Goal: Information Seeking & Learning: Learn about a topic

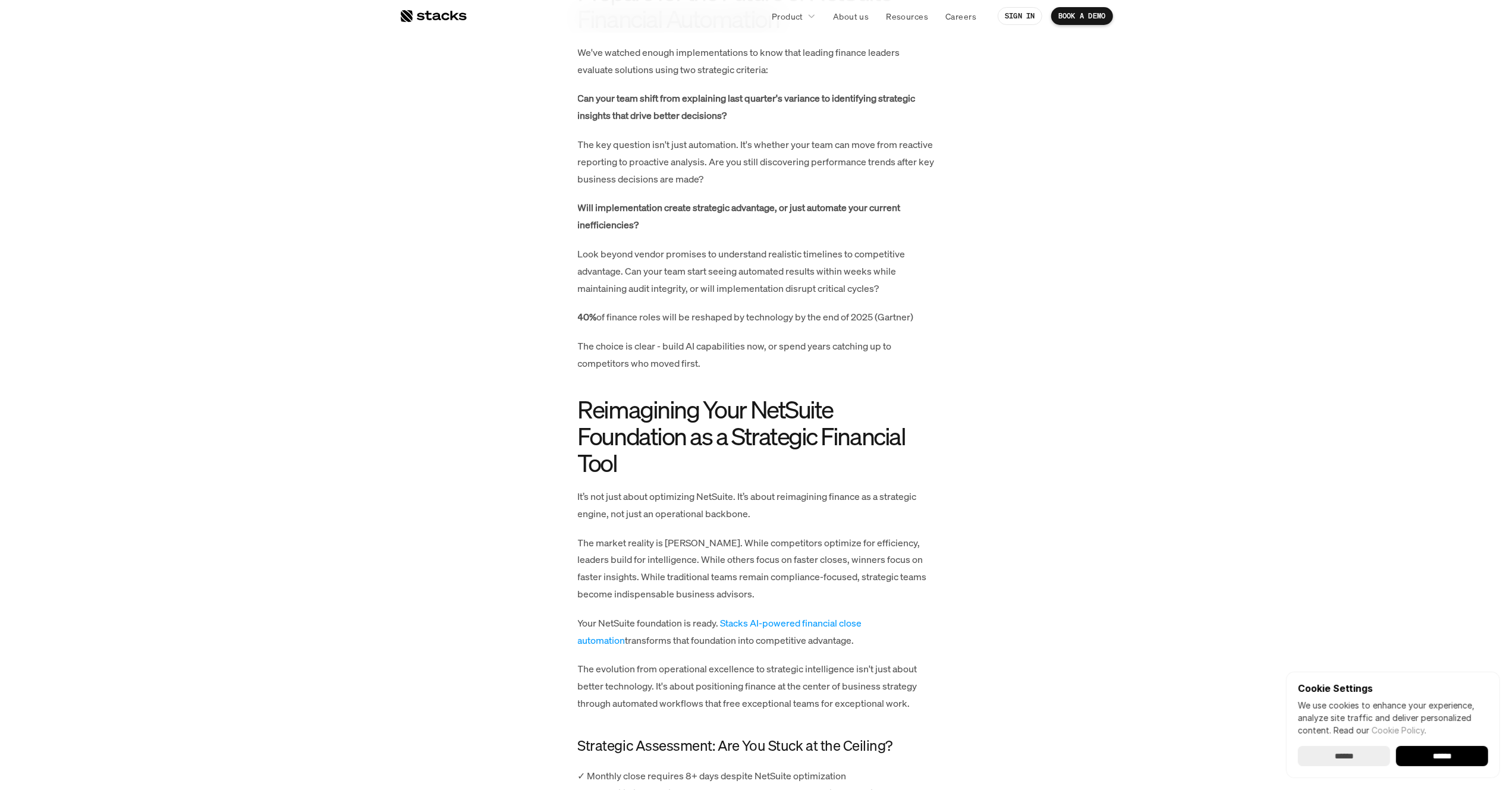
scroll to position [4460, 0]
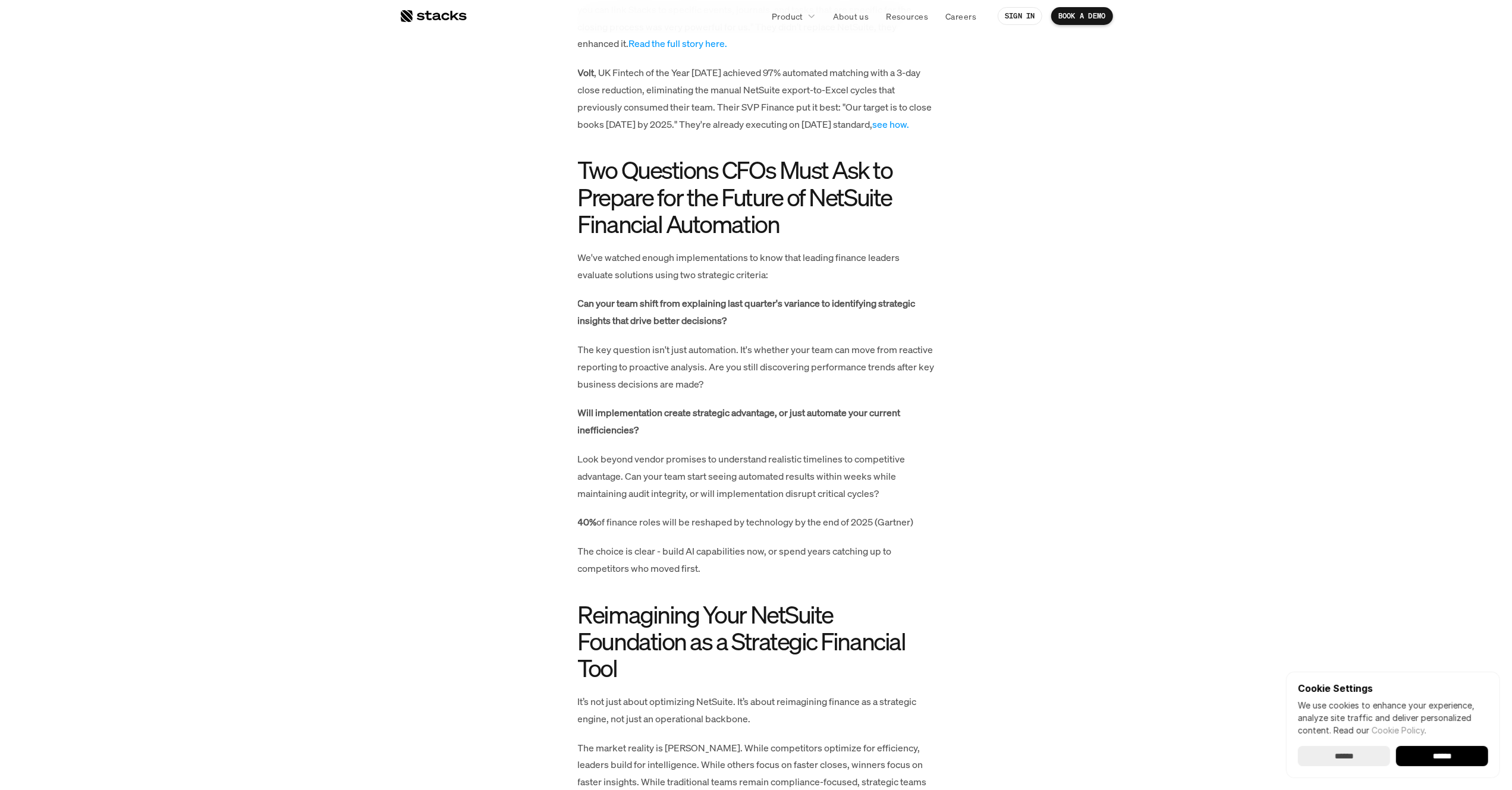
click at [428, 14] on div at bounding box center [432, 16] width 67 height 14
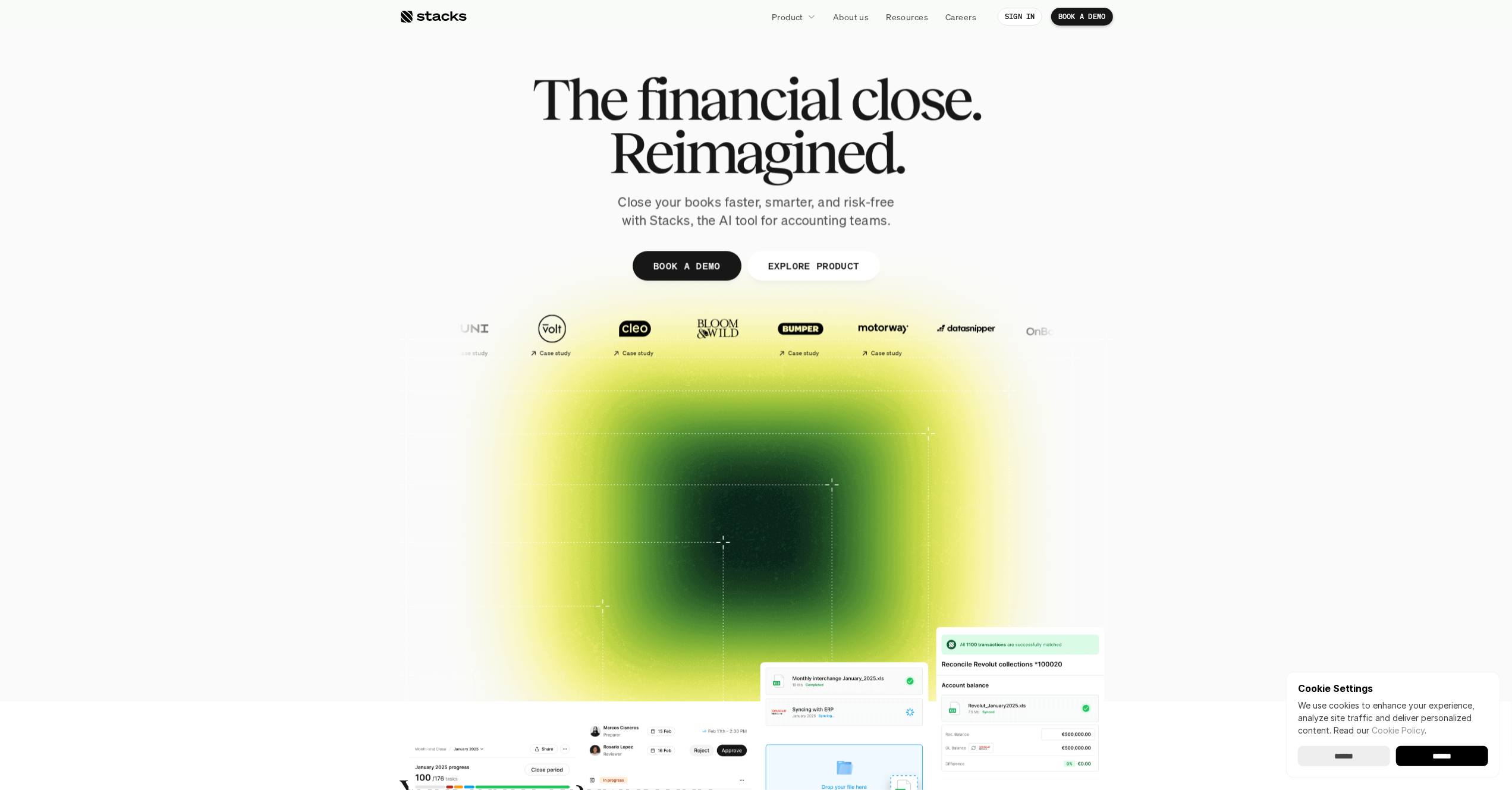
scroll to position [0, 0]
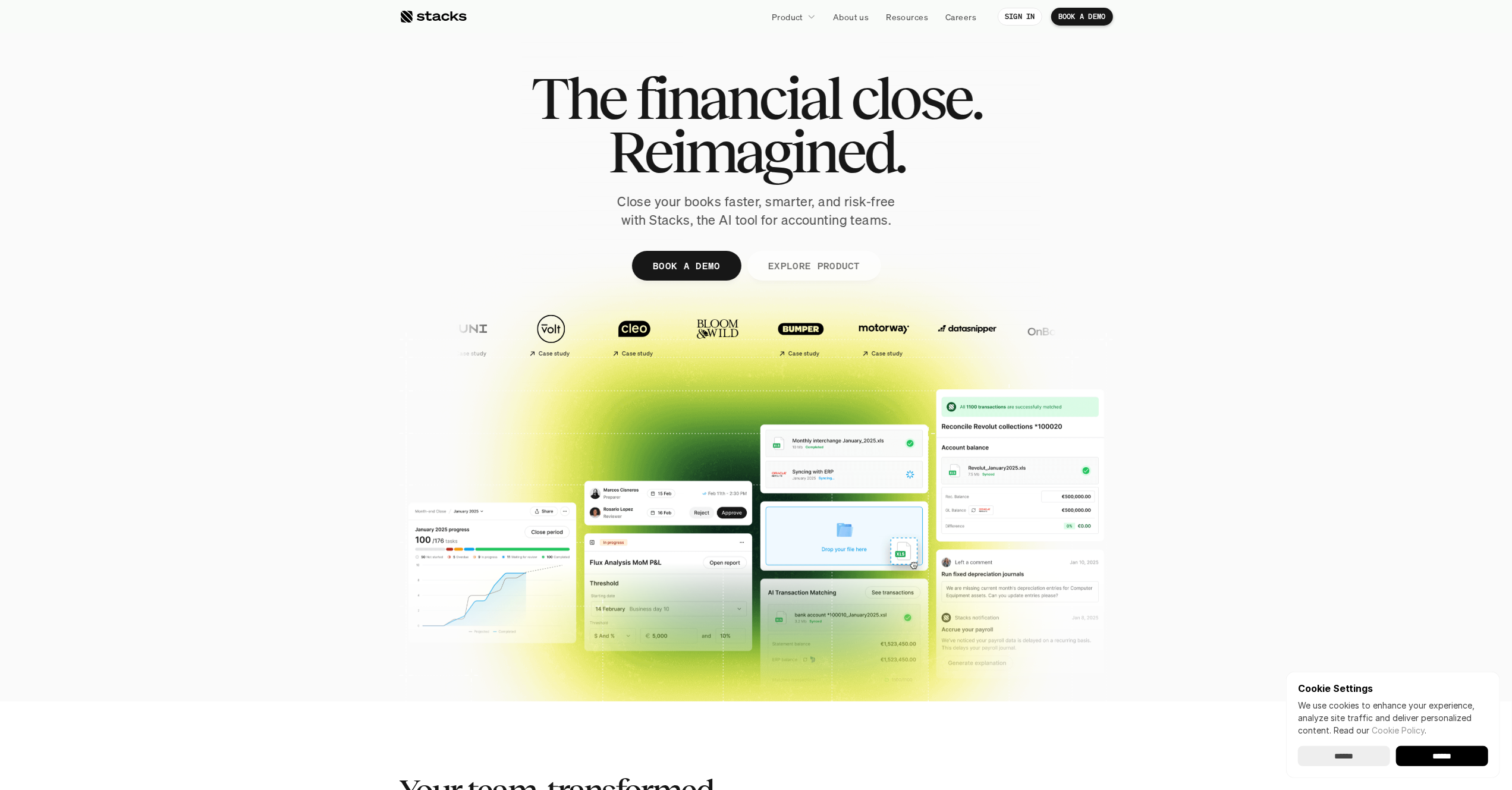
click at [835, 270] on p "EXPLORE PRODUCT" at bounding box center [813, 266] width 92 height 18
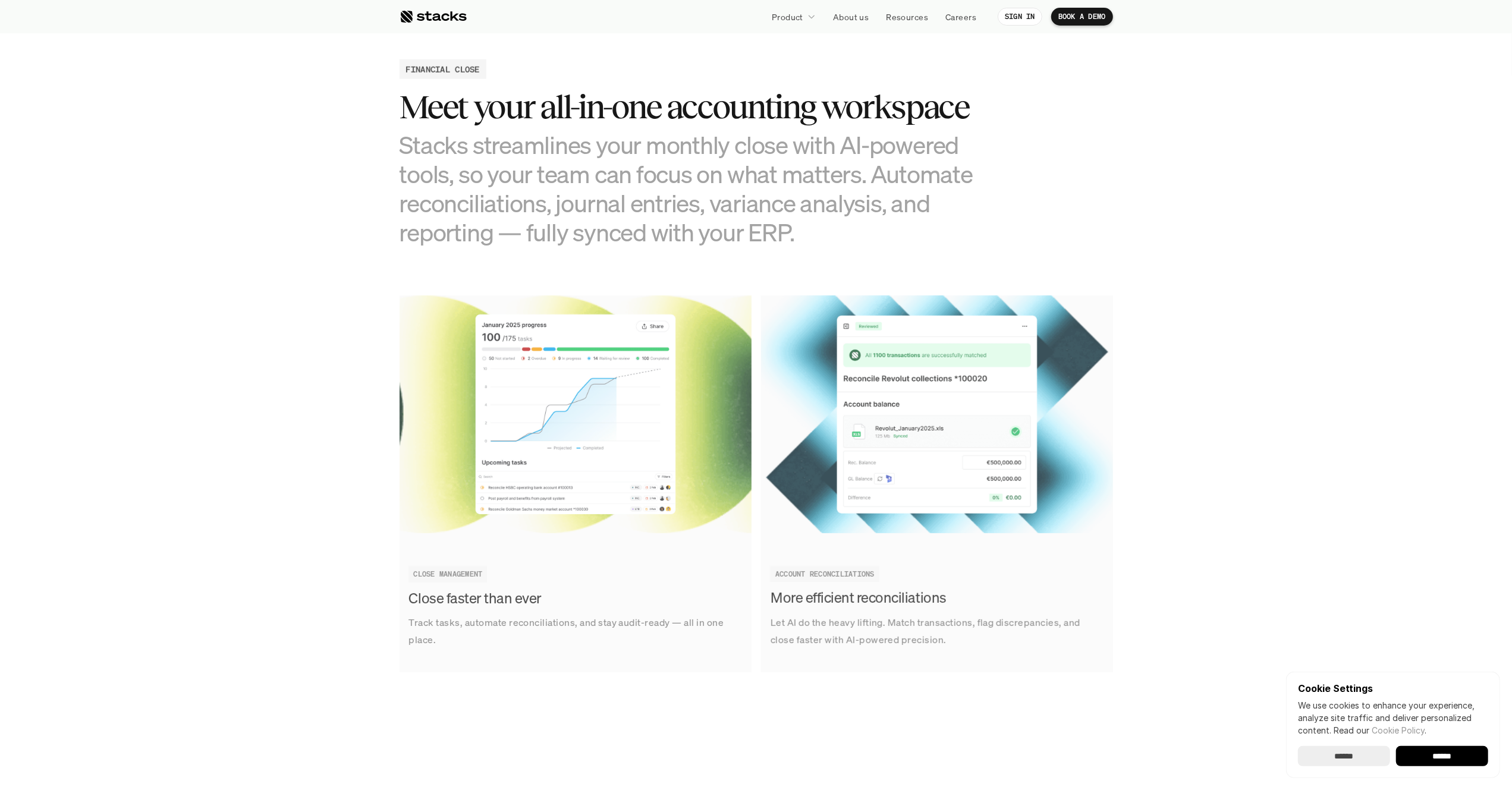
scroll to position [1145, 0]
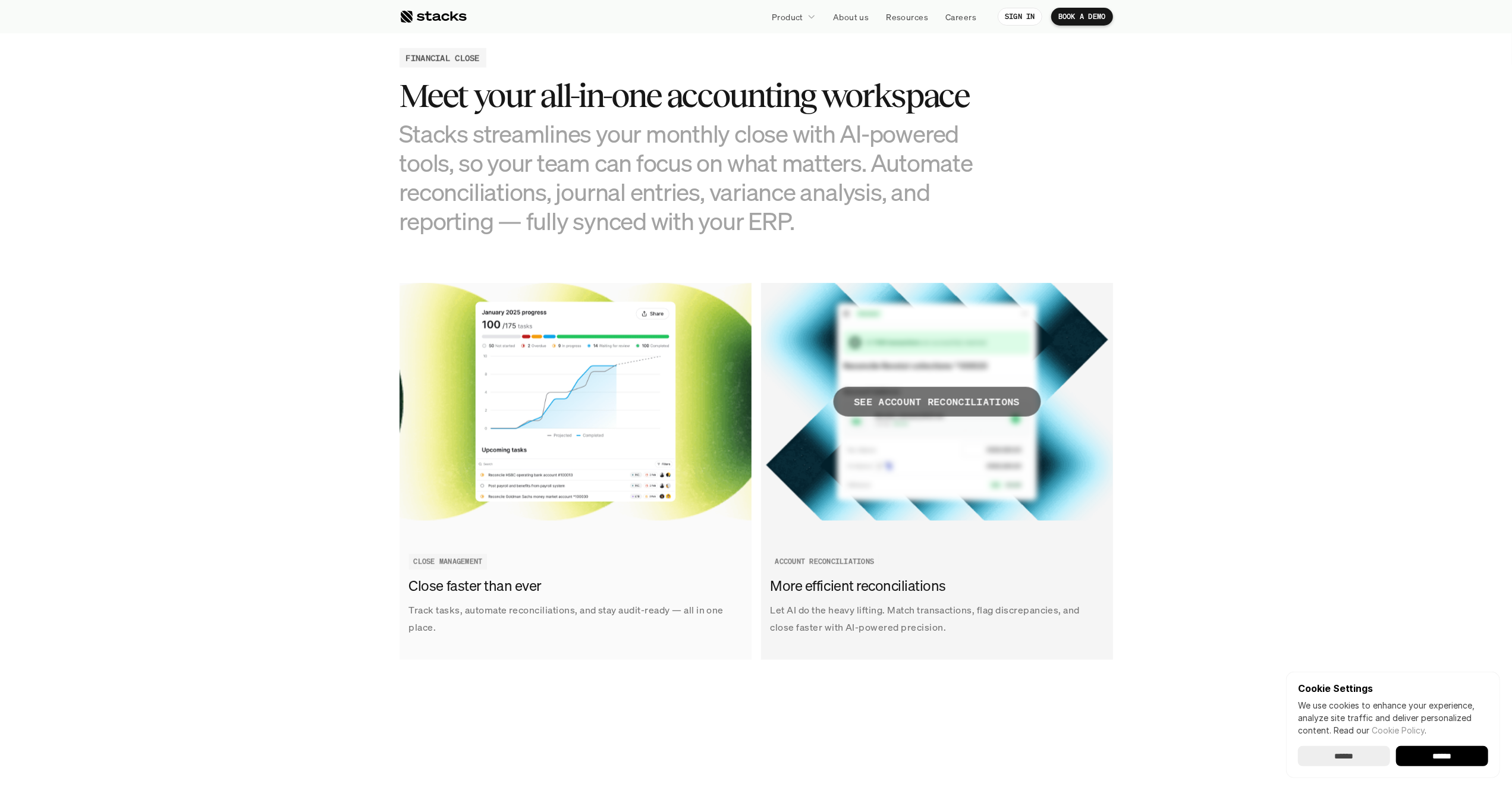
click at [917, 404] on p "SEE ACCOUNT RECONCILIATIONS" at bounding box center [937, 403] width 166 height 18
click at [1451, 760] on input "******" at bounding box center [1442, 756] width 92 height 20
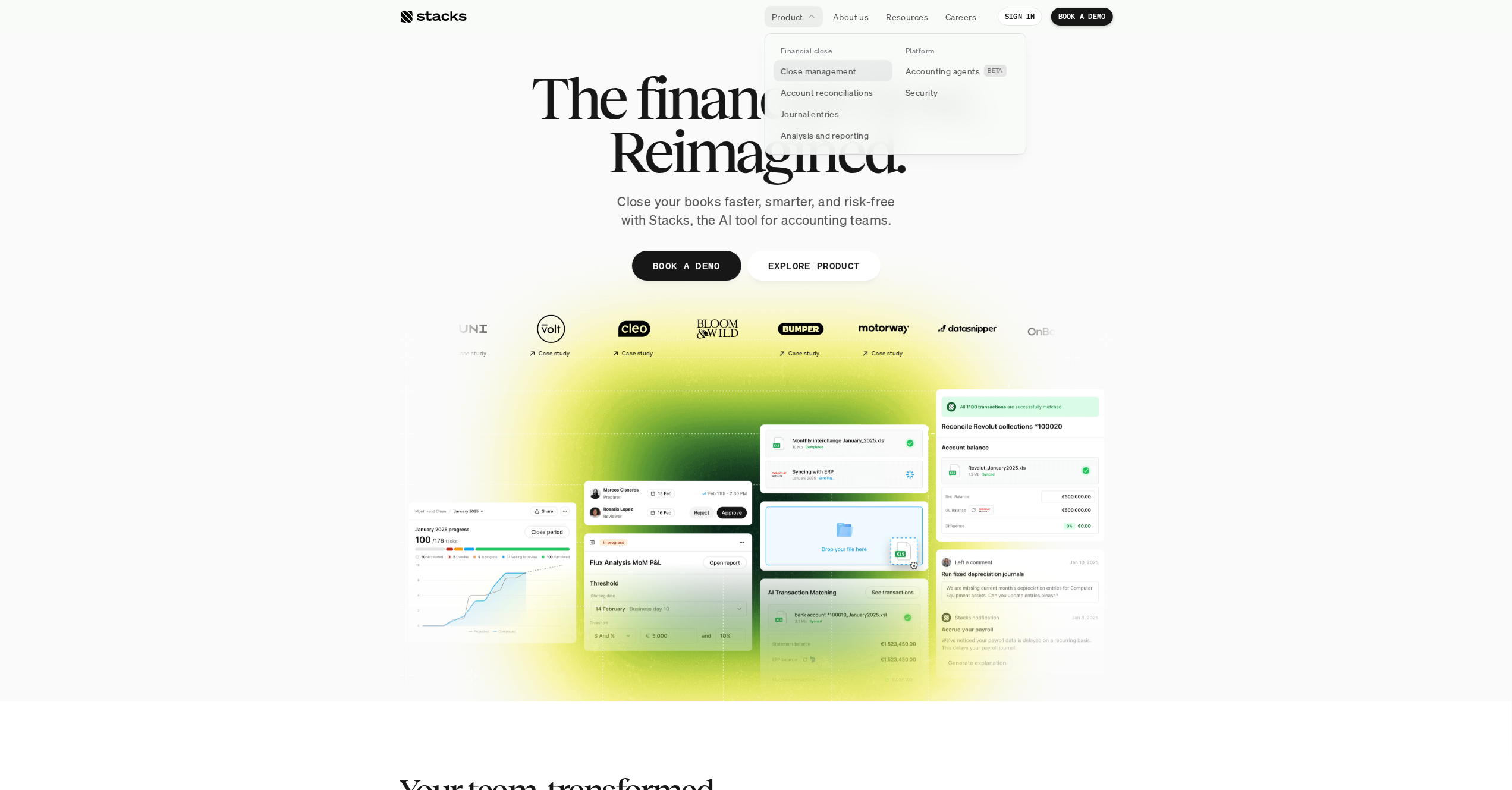
click at [820, 71] on p "Close management" at bounding box center [818, 71] width 76 height 12
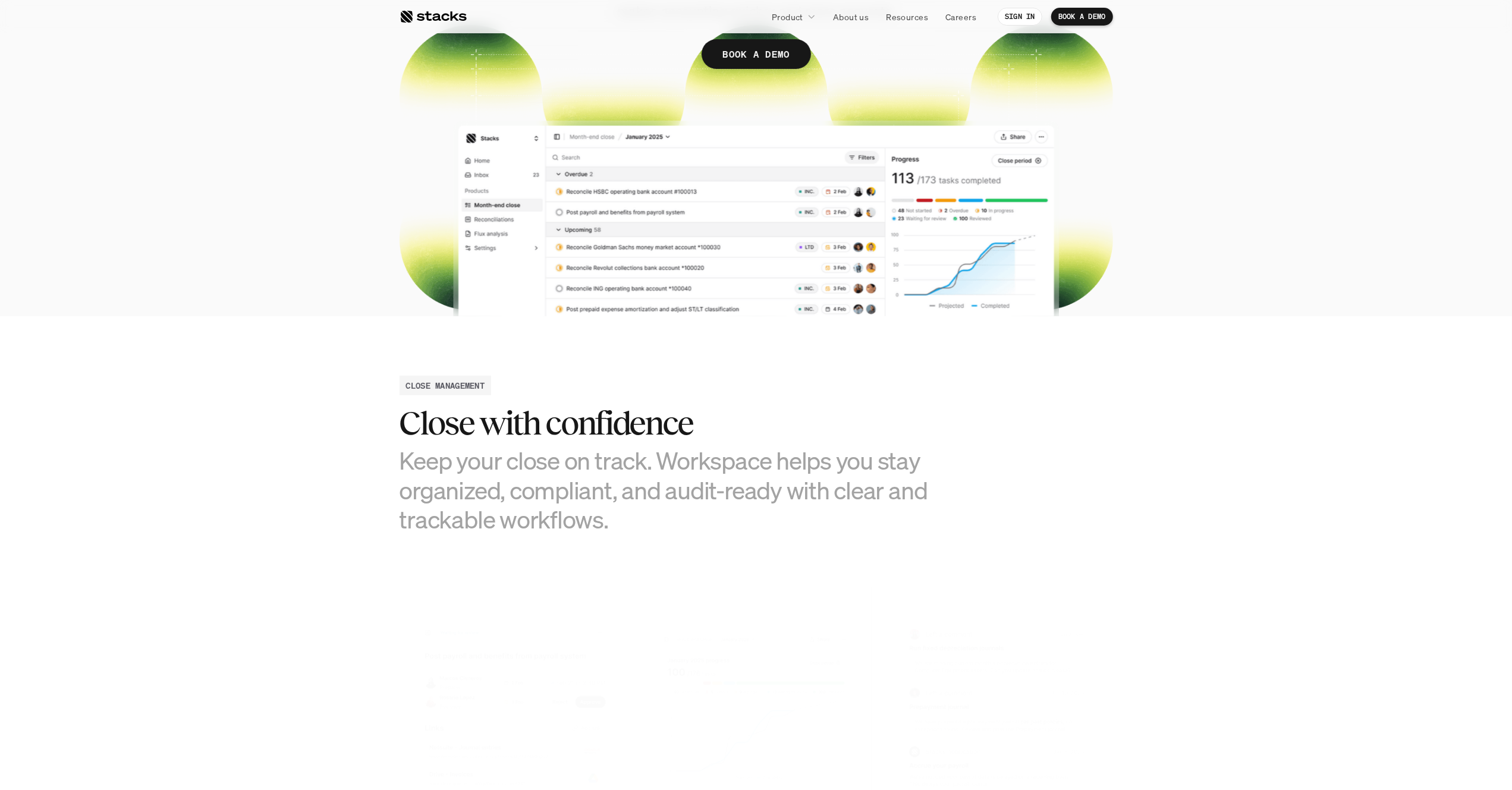
scroll to position [297, 0]
